Goal: Task Accomplishment & Management: Complete application form

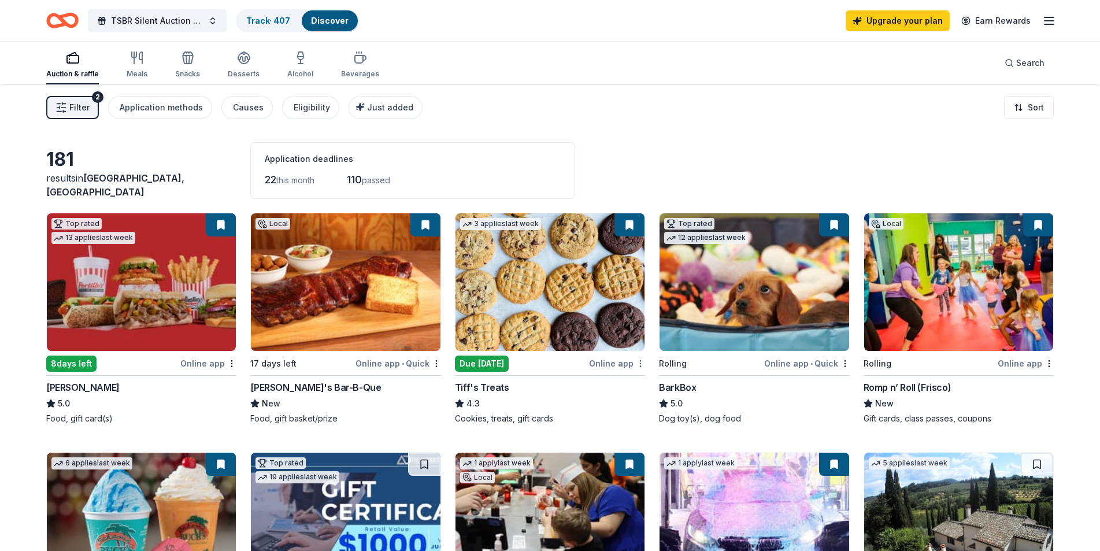
click at [642, 364] on html "TSBR Silent Auction 2025 Track · 407 Discover Upgrade your plan Earn Rewards Au…" at bounding box center [550, 275] width 1100 height 551
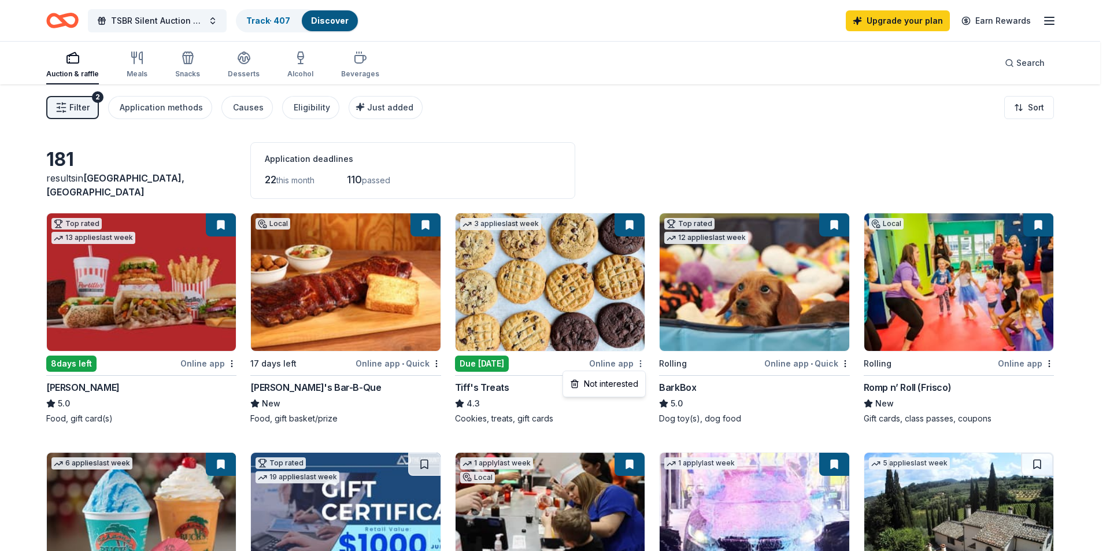
click at [642, 364] on html "TSBR Silent Auction 2025 Track · 407 Discover Upgrade your plan Earn Rewards Au…" at bounding box center [555, 275] width 1110 height 551
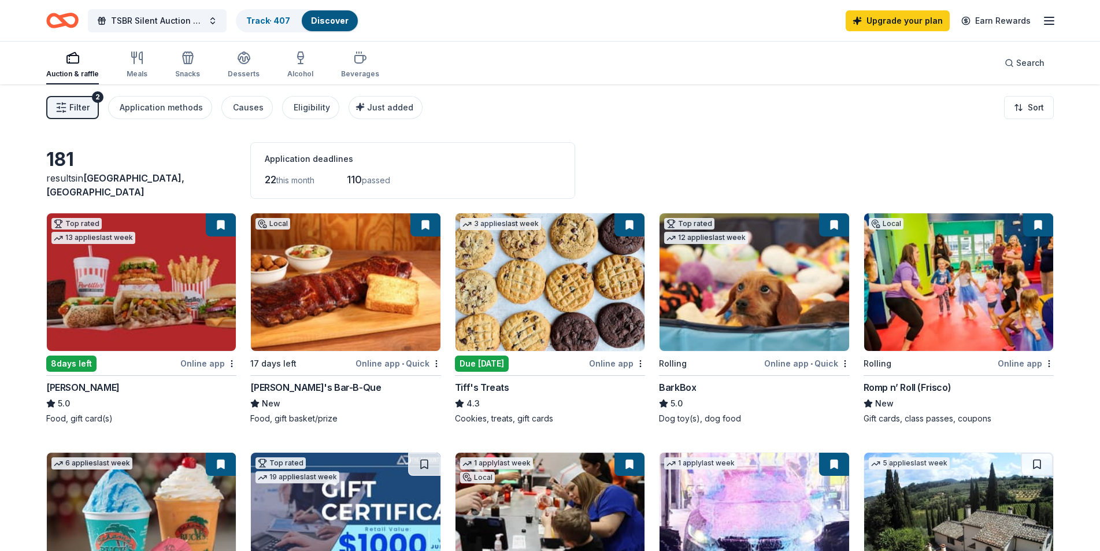
click at [541, 285] on img at bounding box center [550, 282] width 189 height 138
click at [733, 320] on img at bounding box center [754, 282] width 189 height 138
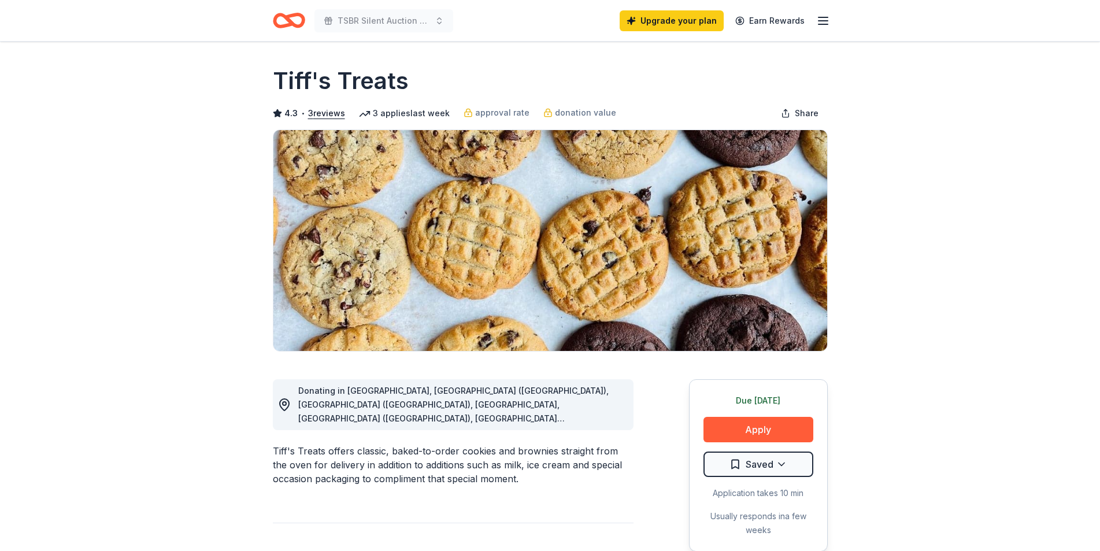
click at [824, 23] on icon "button" at bounding box center [823, 21] width 14 height 14
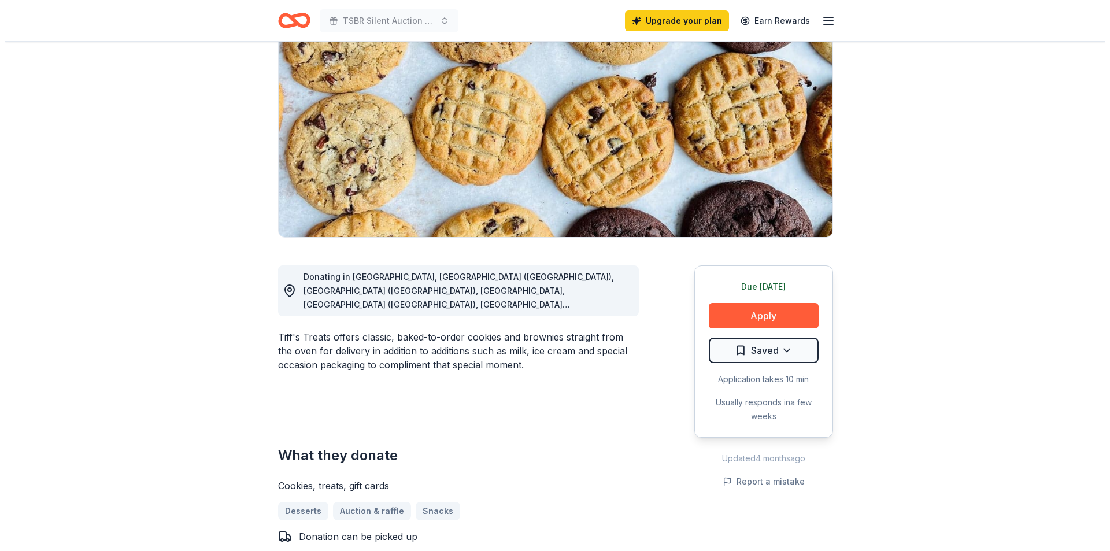
scroll to position [173, 0]
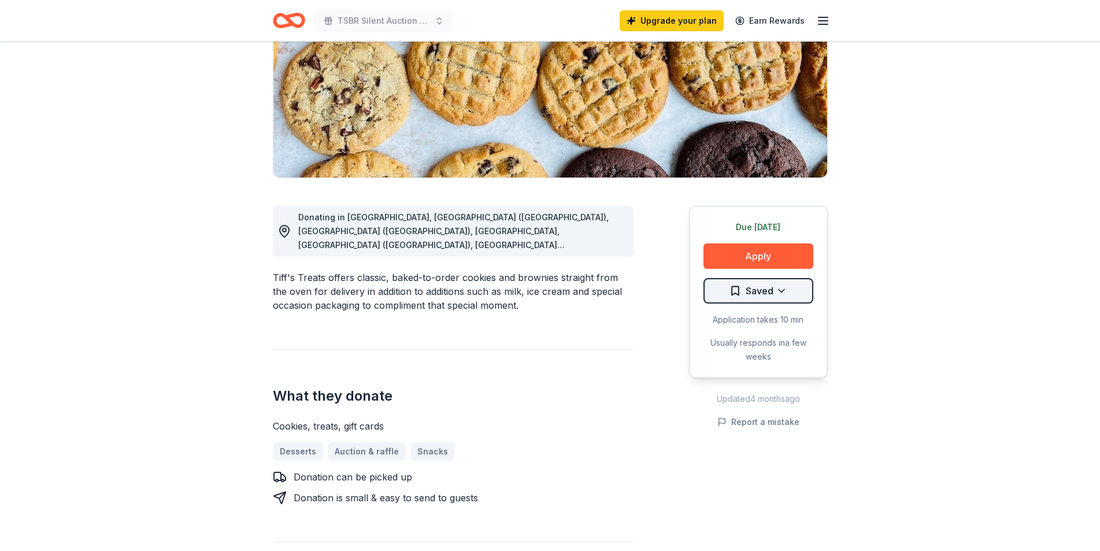
click at [781, 290] on html "TSBR Silent Auction 2025 Upgrade your plan Earn Rewards Due [DATE] Share Tiff's…" at bounding box center [550, 102] width 1100 height 551
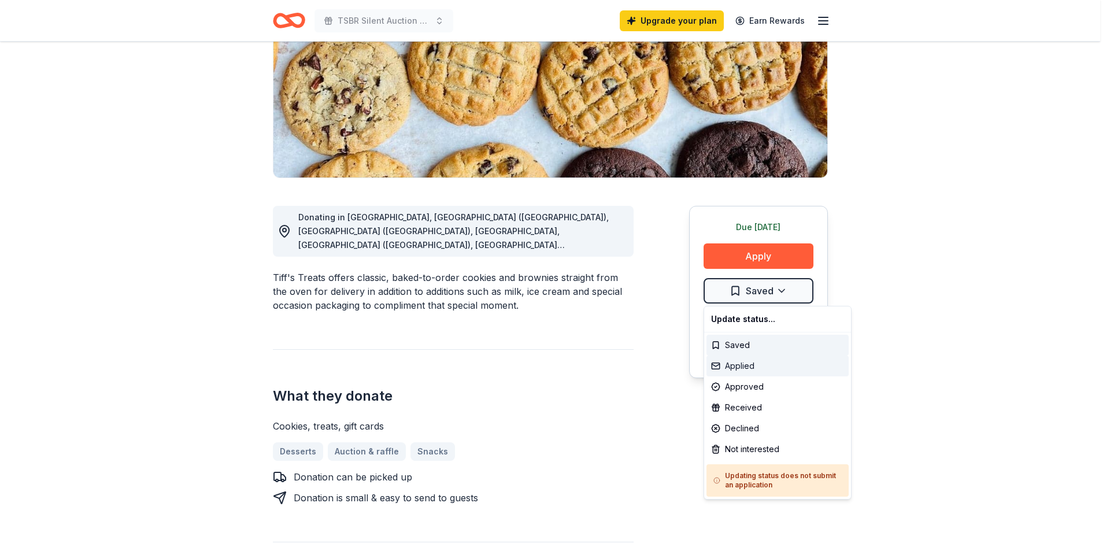
click at [735, 364] on div "Applied" at bounding box center [778, 366] width 142 height 21
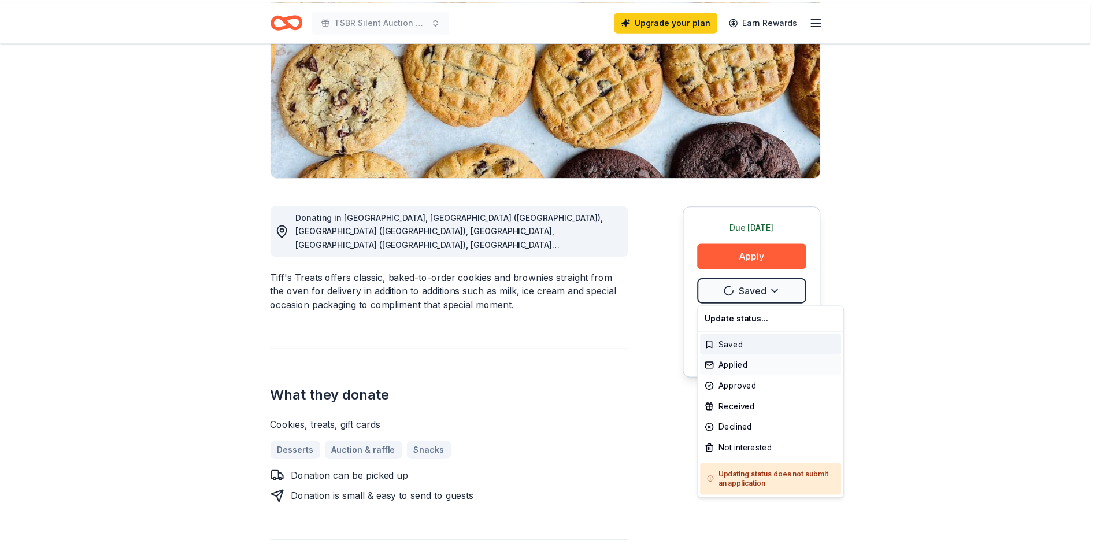
scroll to position [0, 0]
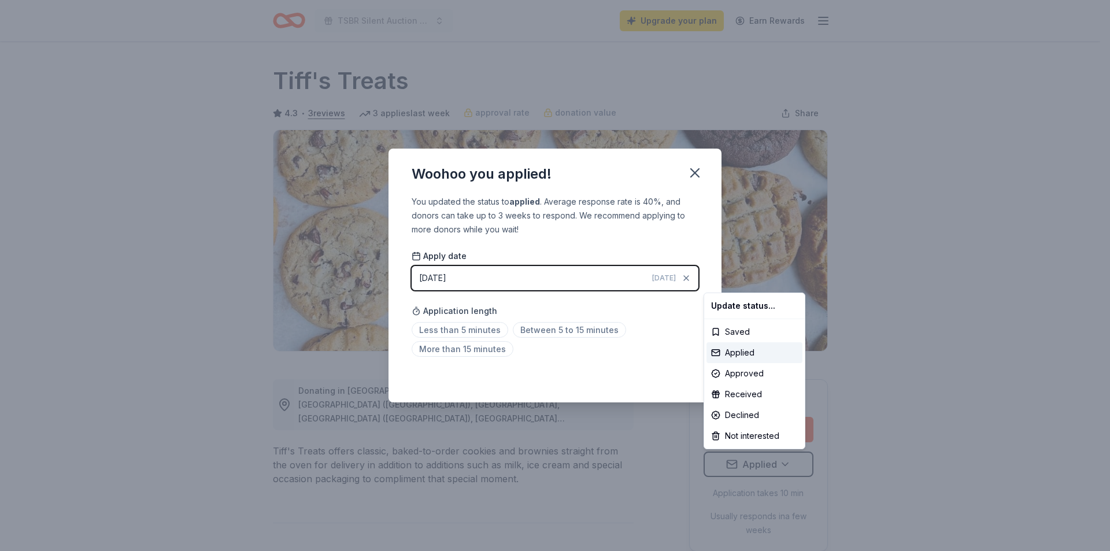
click at [693, 169] on html "TSBR Silent Auction 2025 Upgrade your plan Earn Rewards Due tomorrow Share Tiff…" at bounding box center [555, 275] width 1110 height 551
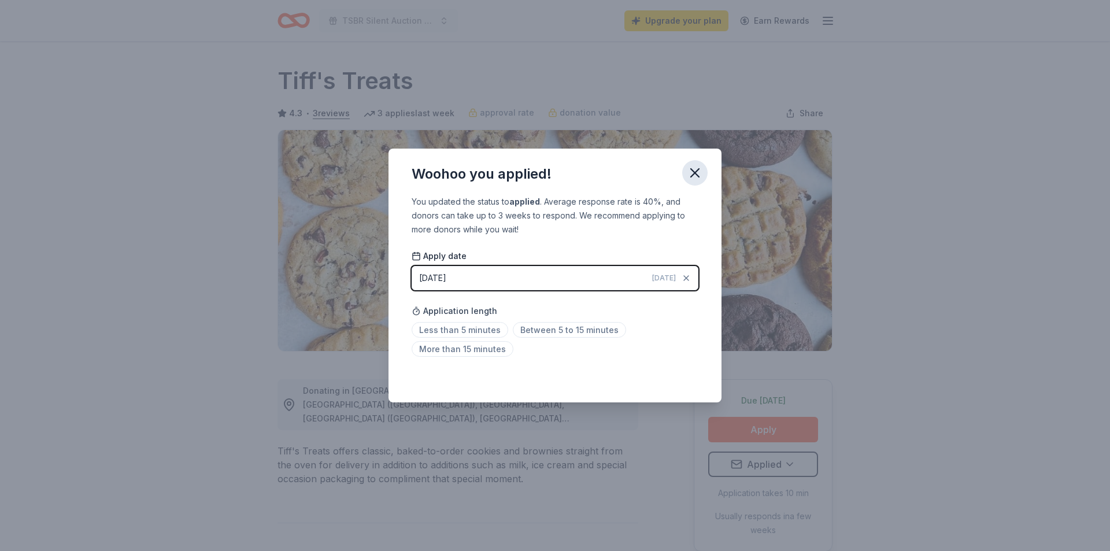
click at [699, 175] on icon "button" at bounding box center [695, 173] width 16 height 16
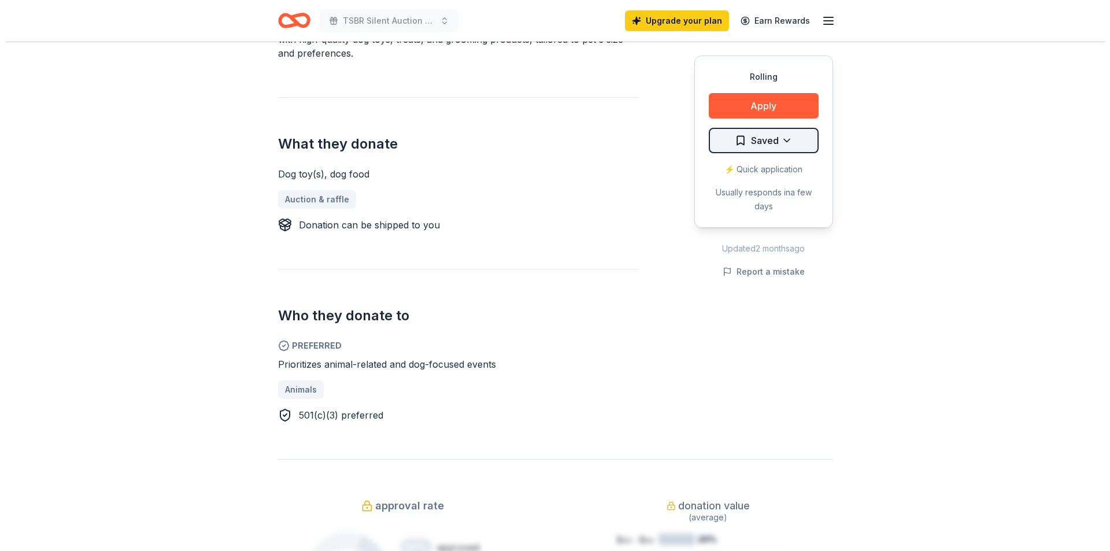
scroll to position [289, 0]
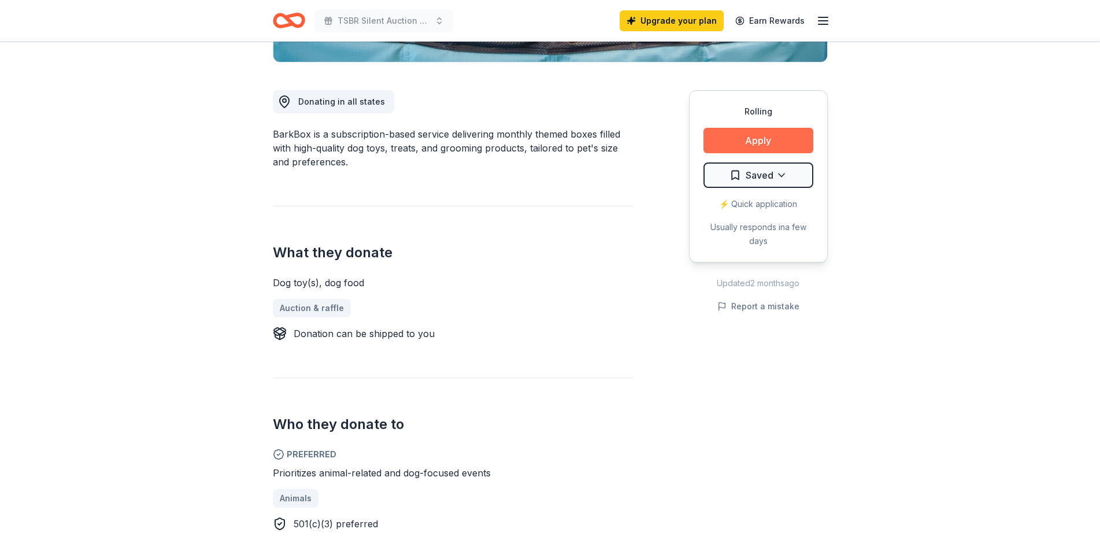
click at [756, 138] on button "Apply" at bounding box center [759, 140] width 110 height 25
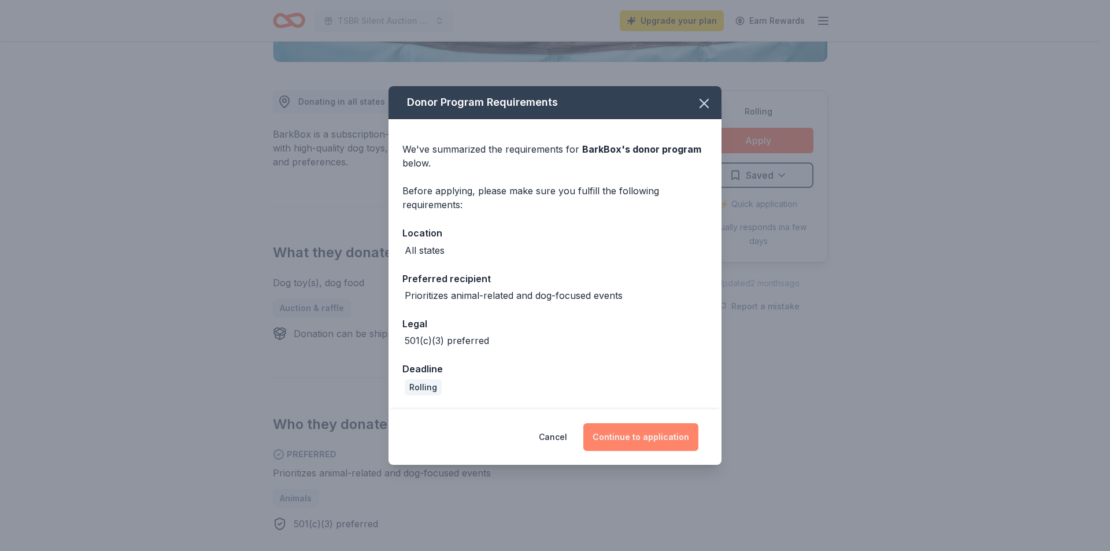
click at [637, 432] on button "Continue to application" at bounding box center [640, 437] width 115 height 28
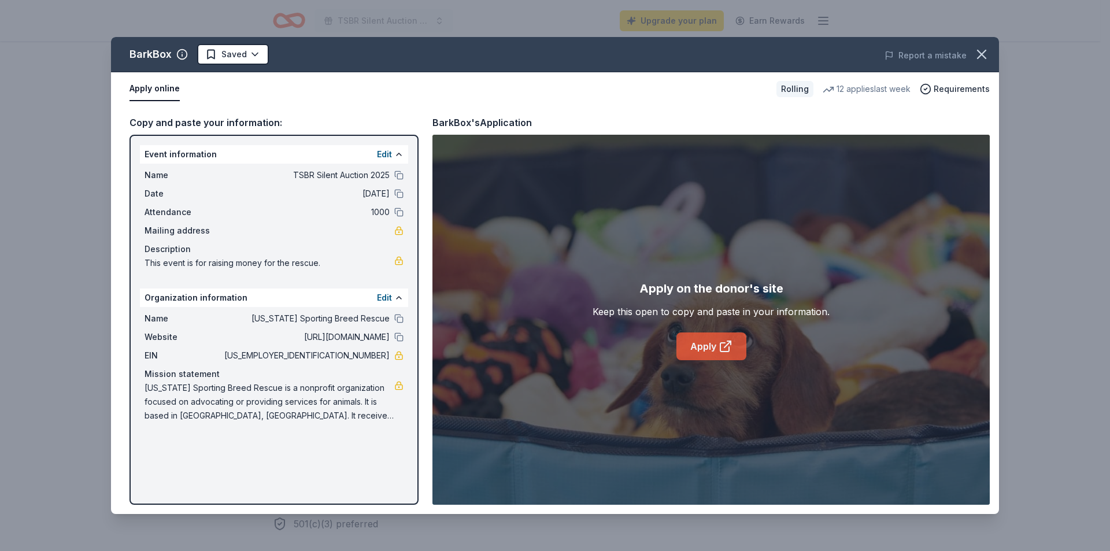
click at [700, 350] on link "Apply" at bounding box center [712, 346] width 70 height 28
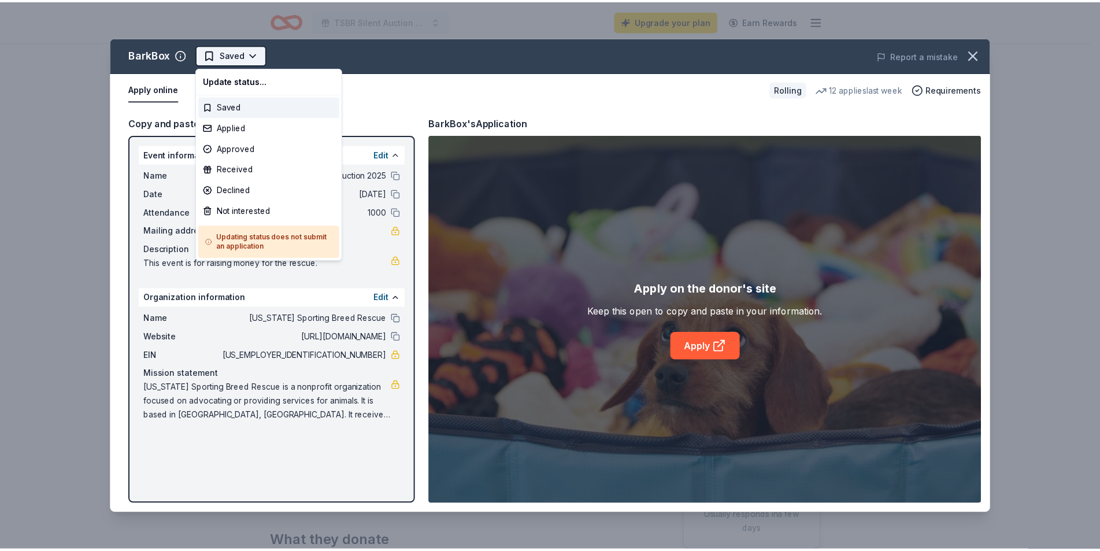
scroll to position [0, 0]
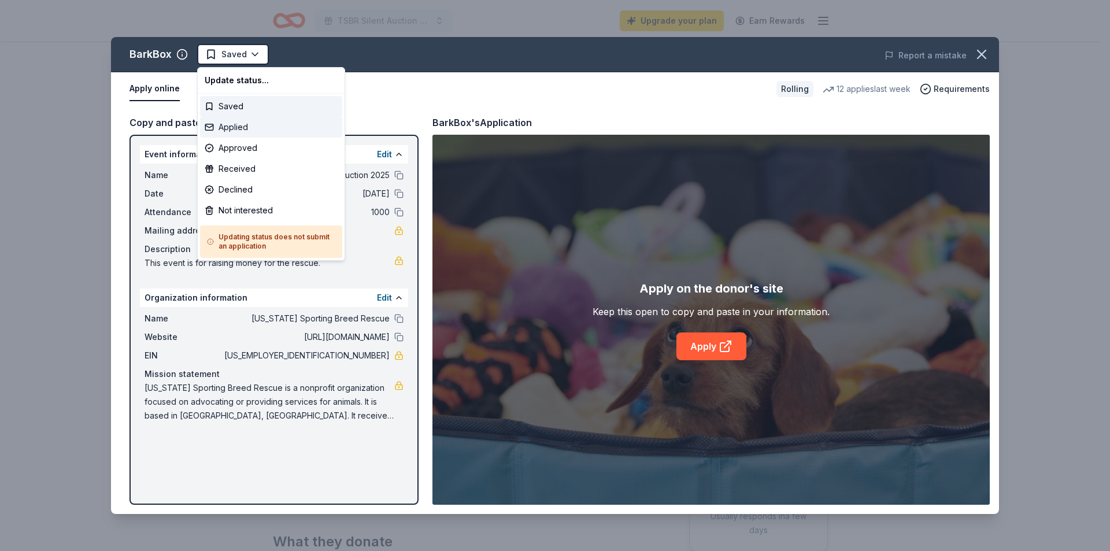
click at [230, 129] on div "Applied" at bounding box center [271, 127] width 142 height 21
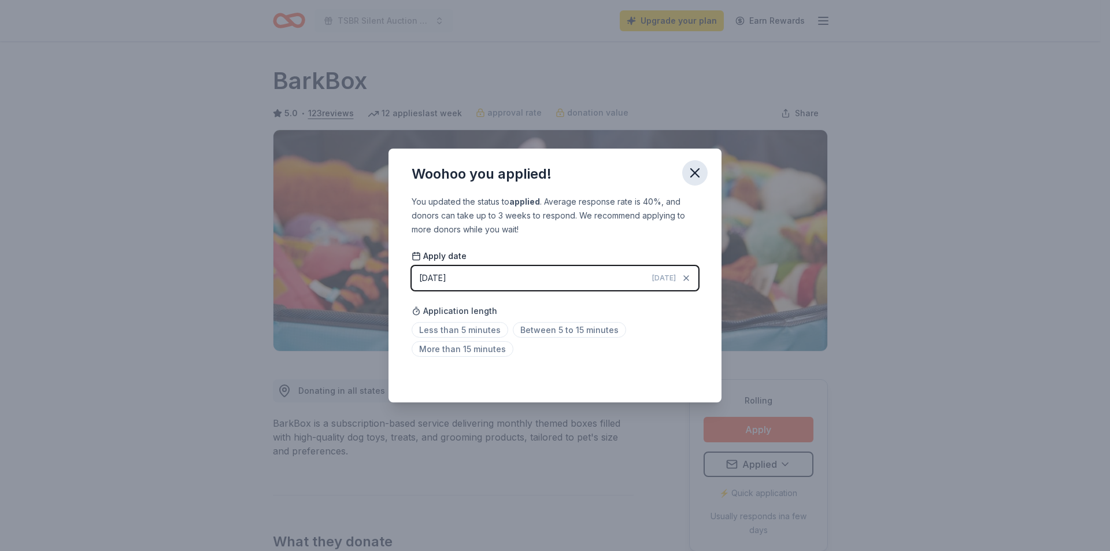
click at [697, 172] on icon "button" at bounding box center [695, 173] width 8 height 8
